Goal: Navigation & Orientation: Find specific page/section

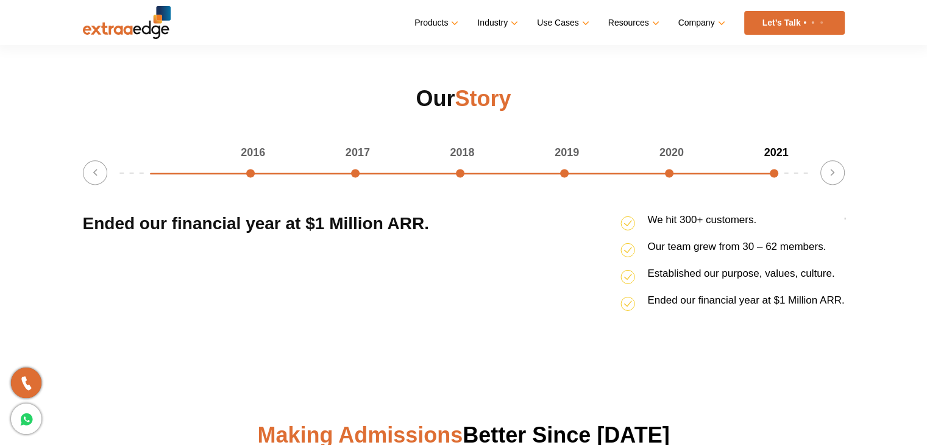
scroll to position [1573, 0]
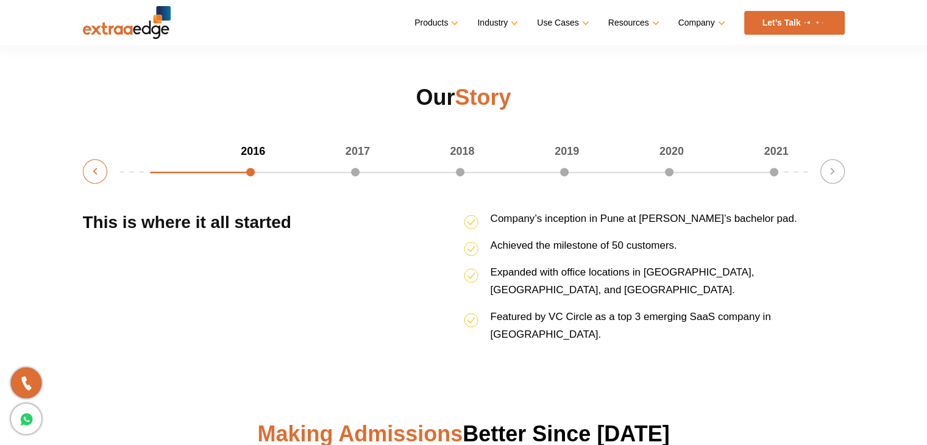
click at [94, 171] on button "Previous" at bounding box center [95, 171] width 24 height 24
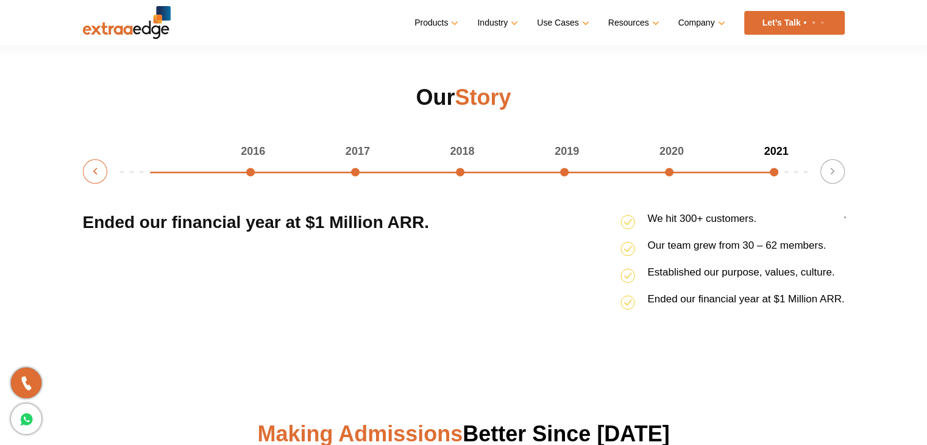
click at [94, 171] on button "Previous" at bounding box center [95, 171] width 24 height 24
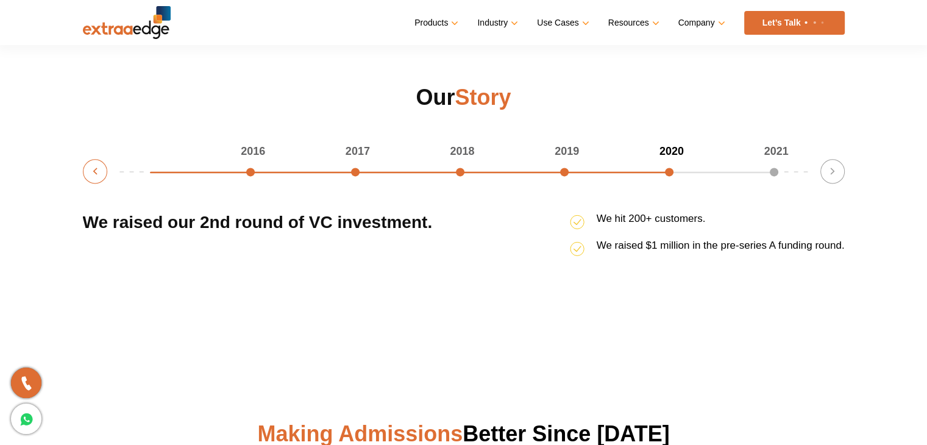
click at [94, 171] on button "Previous" at bounding box center [95, 171] width 24 height 24
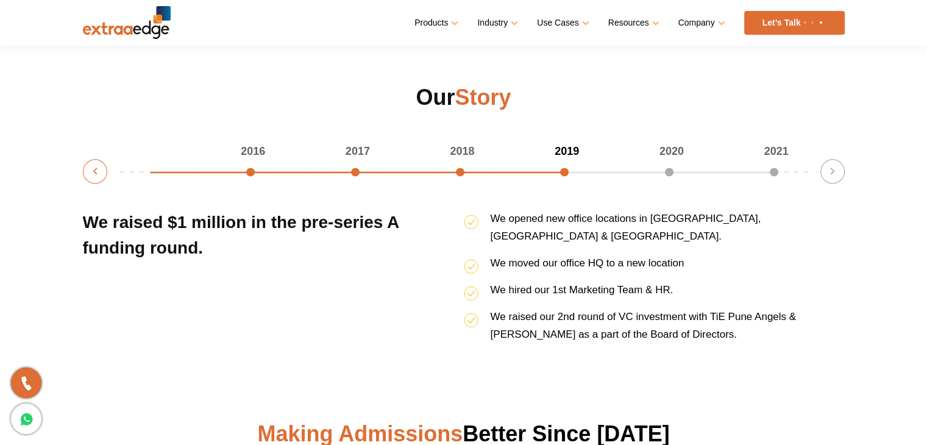
click at [94, 171] on button "Previous" at bounding box center [95, 171] width 24 height 24
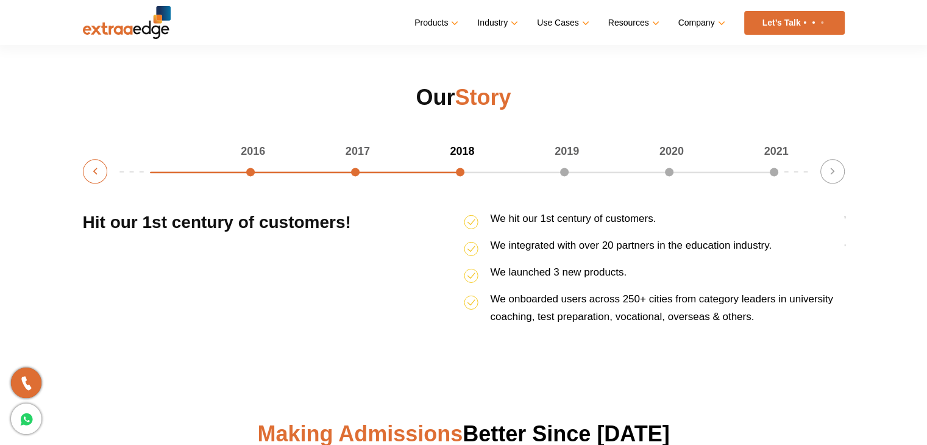
click at [94, 171] on button "Previous" at bounding box center [95, 171] width 24 height 24
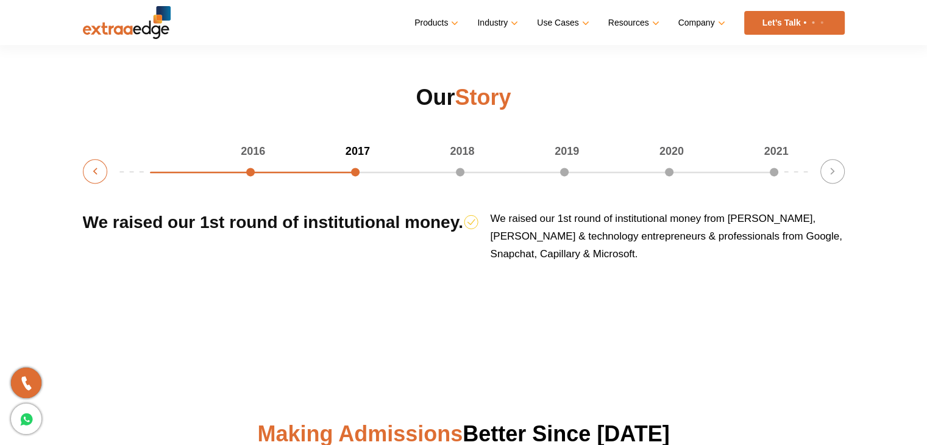
click at [94, 171] on button "Previous" at bounding box center [95, 171] width 24 height 24
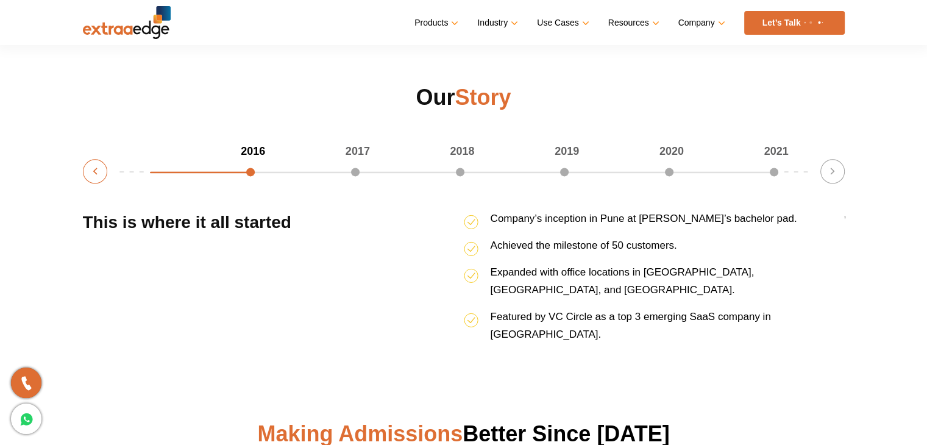
click at [94, 171] on button "Previous" at bounding box center [95, 171] width 24 height 24
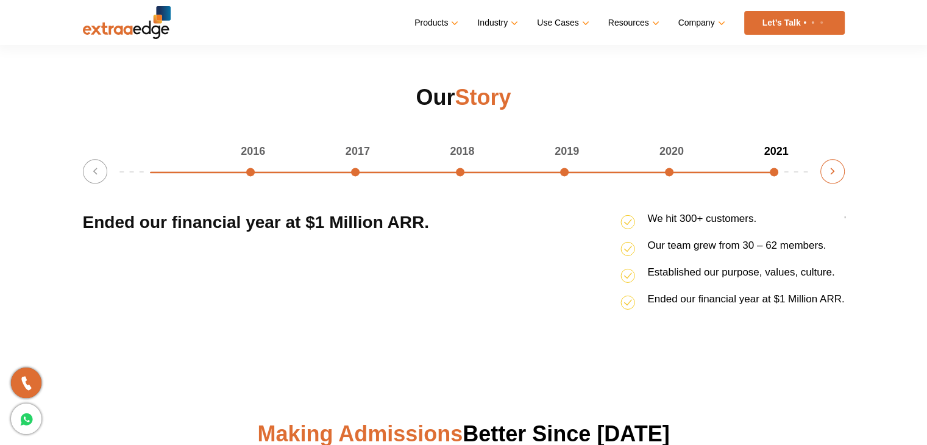
click at [831, 164] on button "Next" at bounding box center [832, 171] width 24 height 24
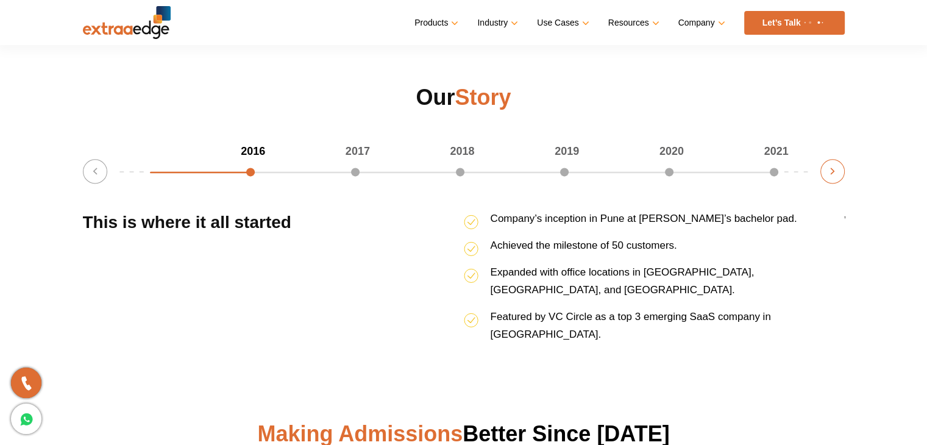
scroll to position [1596, 0]
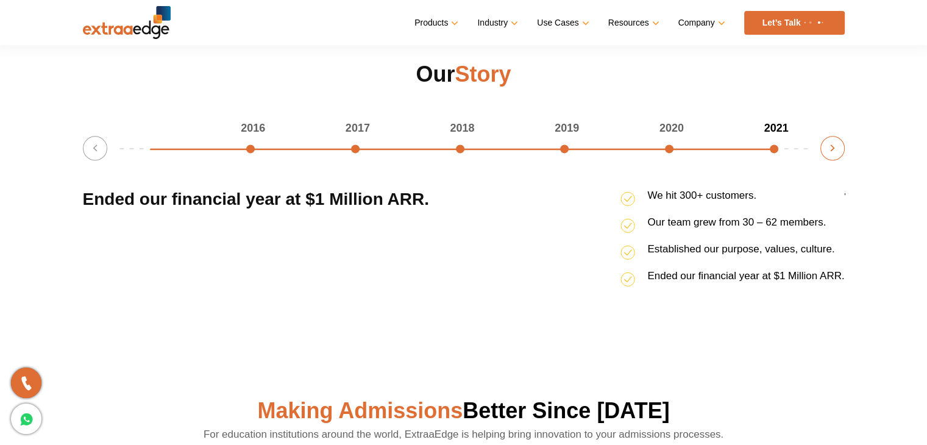
click at [828, 147] on button "Next" at bounding box center [832, 148] width 24 height 24
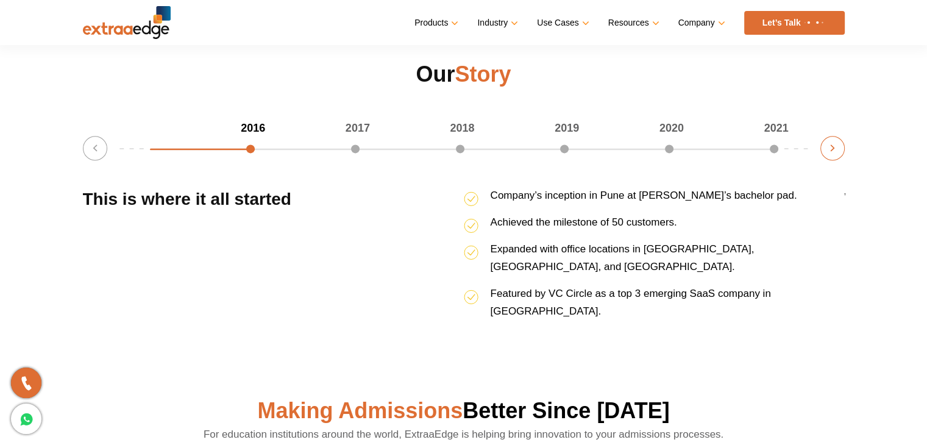
click at [828, 147] on button "Next" at bounding box center [832, 148] width 24 height 24
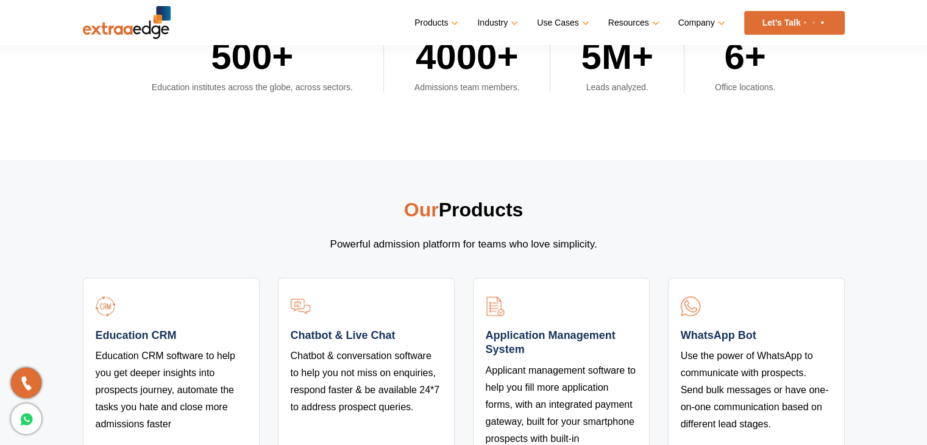
scroll to position [2748, 0]
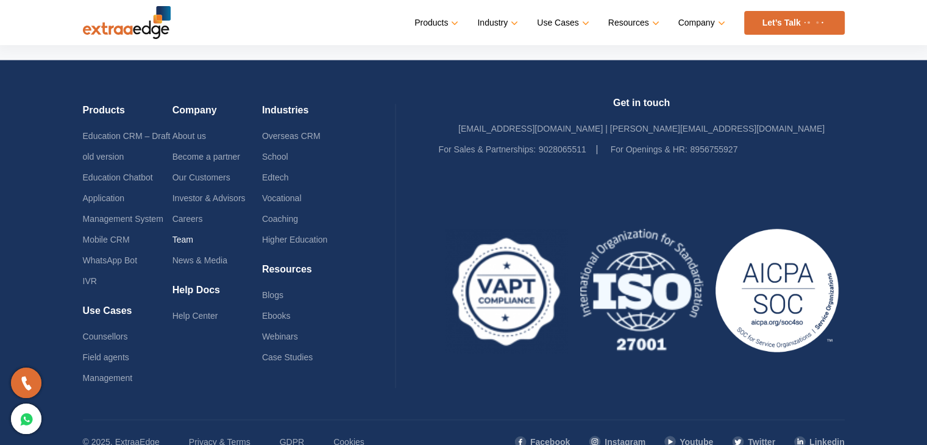
click at [183, 235] on link "Team" at bounding box center [182, 240] width 21 height 10
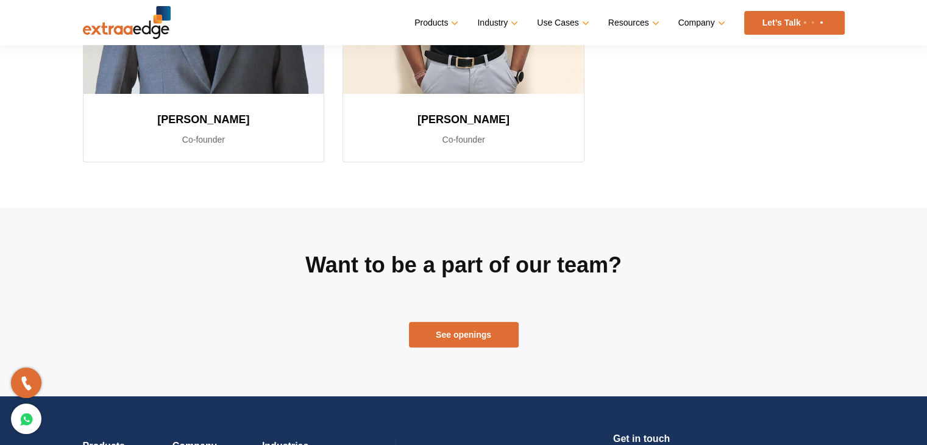
scroll to position [450, 0]
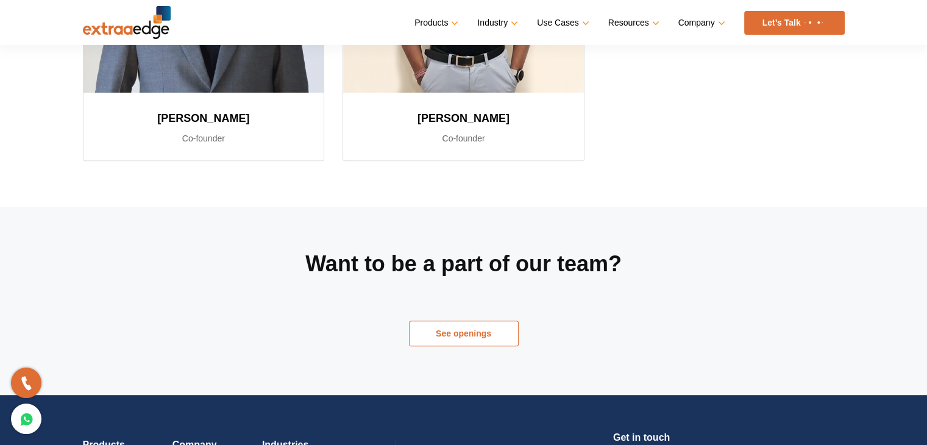
click at [478, 332] on link "See openings" at bounding box center [464, 333] width 110 height 26
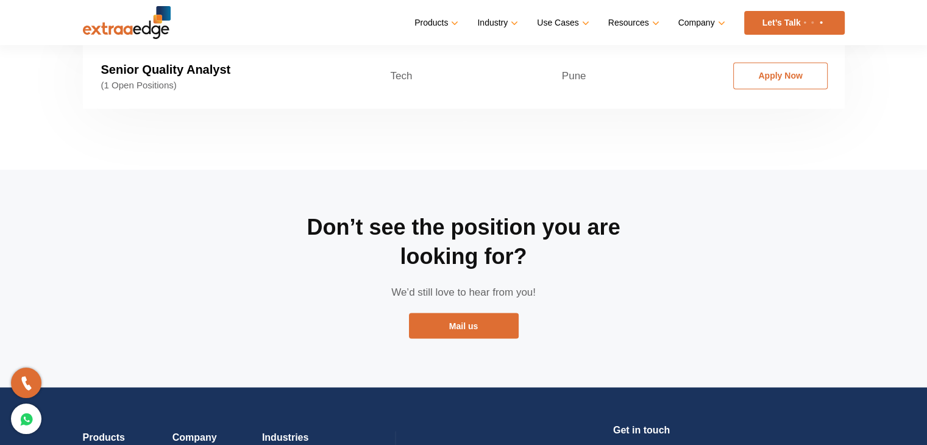
scroll to position [2233, 0]
